Goal: Transaction & Acquisition: Purchase product/service

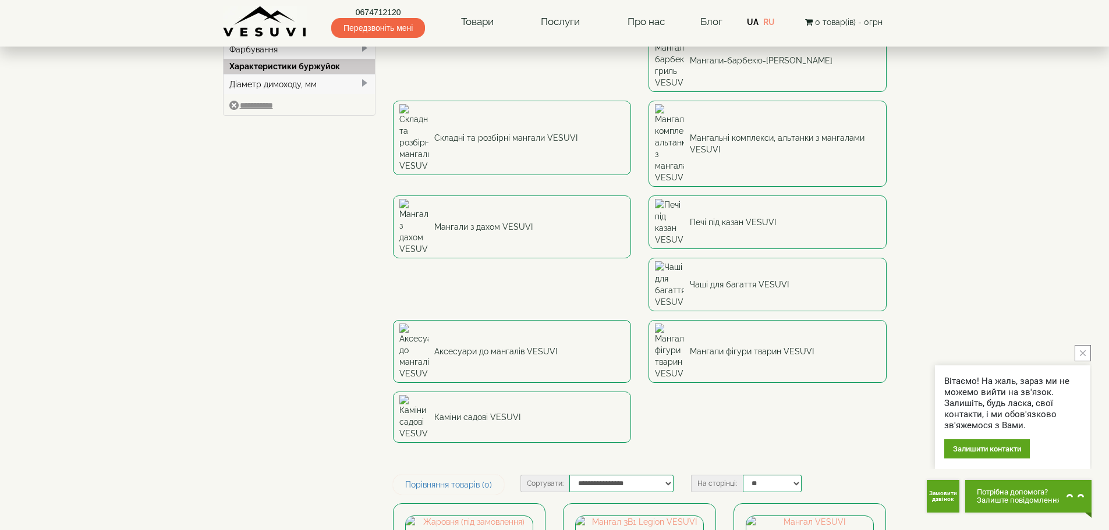
scroll to position [233, 0]
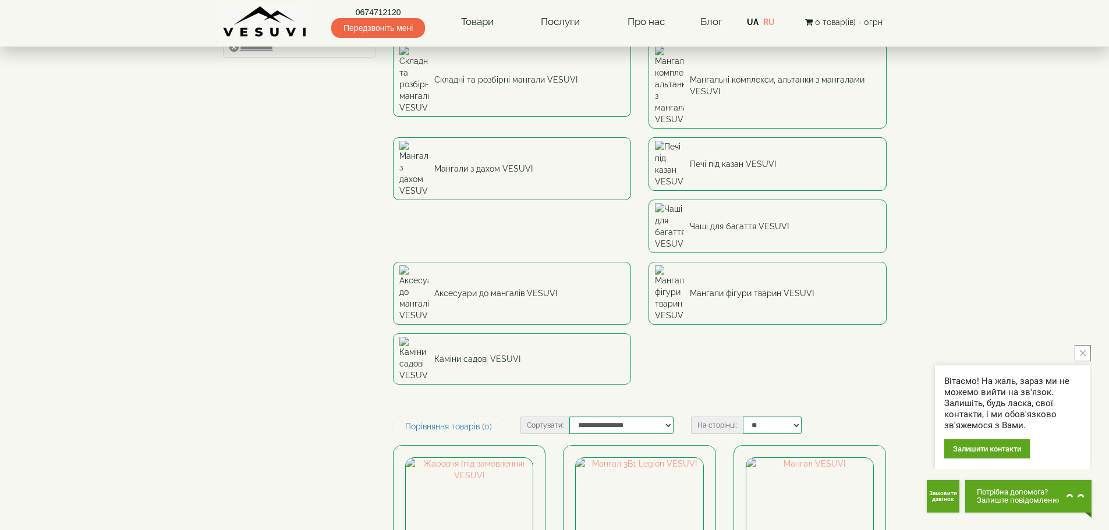
click at [374, 10] on link "0674712120" at bounding box center [378, 12] width 94 height 12
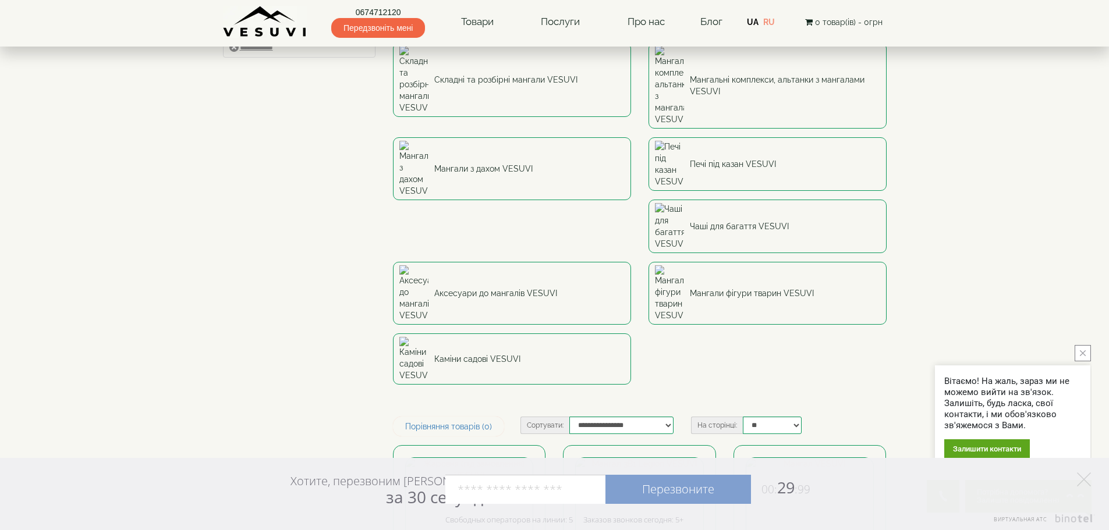
click at [756, 21] on link "UA" at bounding box center [753, 21] width 12 height 9
